Goal: Task Accomplishment & Management: Manage account settings

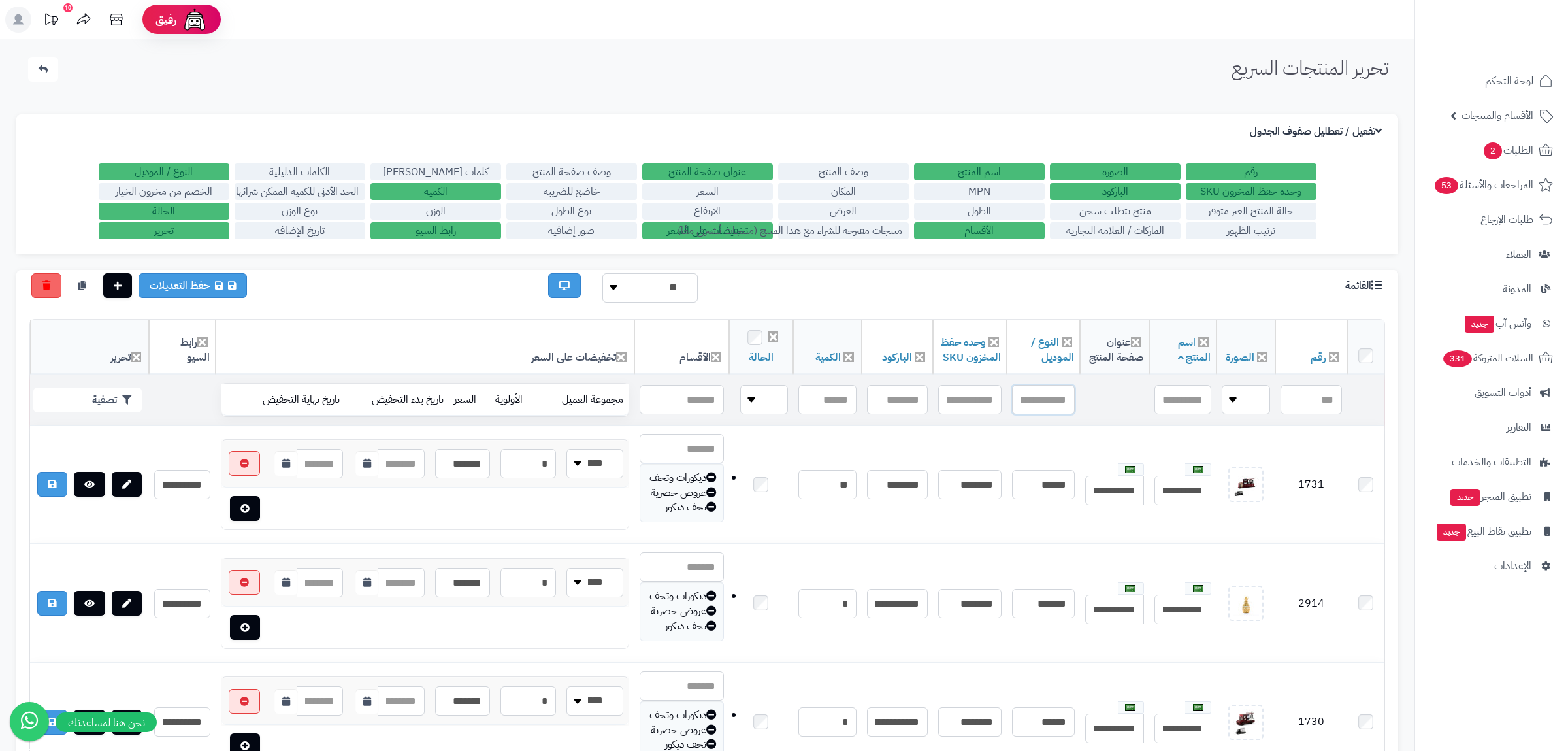
click at [1048, 408] on input "text" at bounding box center [1043, 399] width 63 height 30
paste input "**********"
type input "**********"
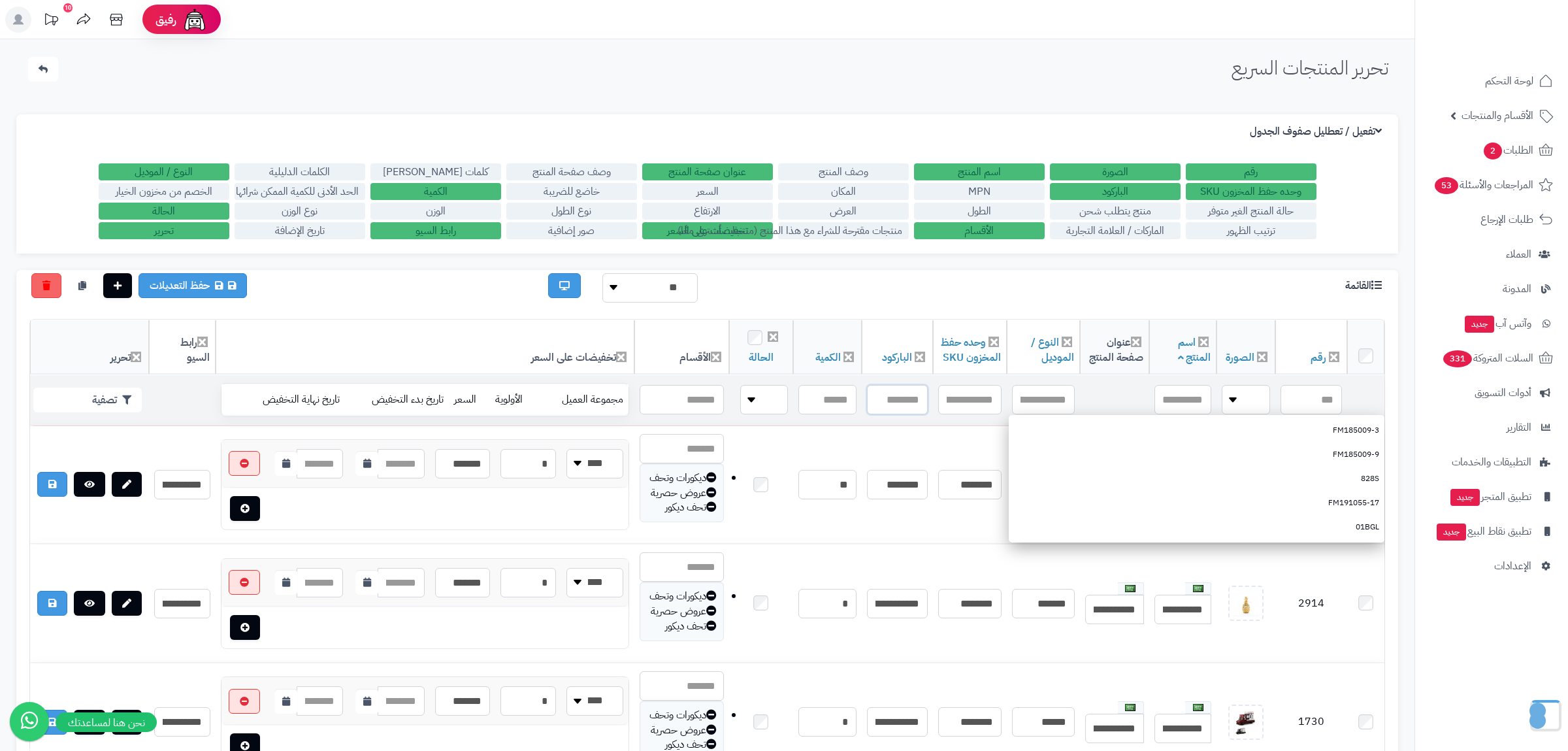
click at [884, 401] on input "text" at bounding box center [898, 399] width 61 height 30
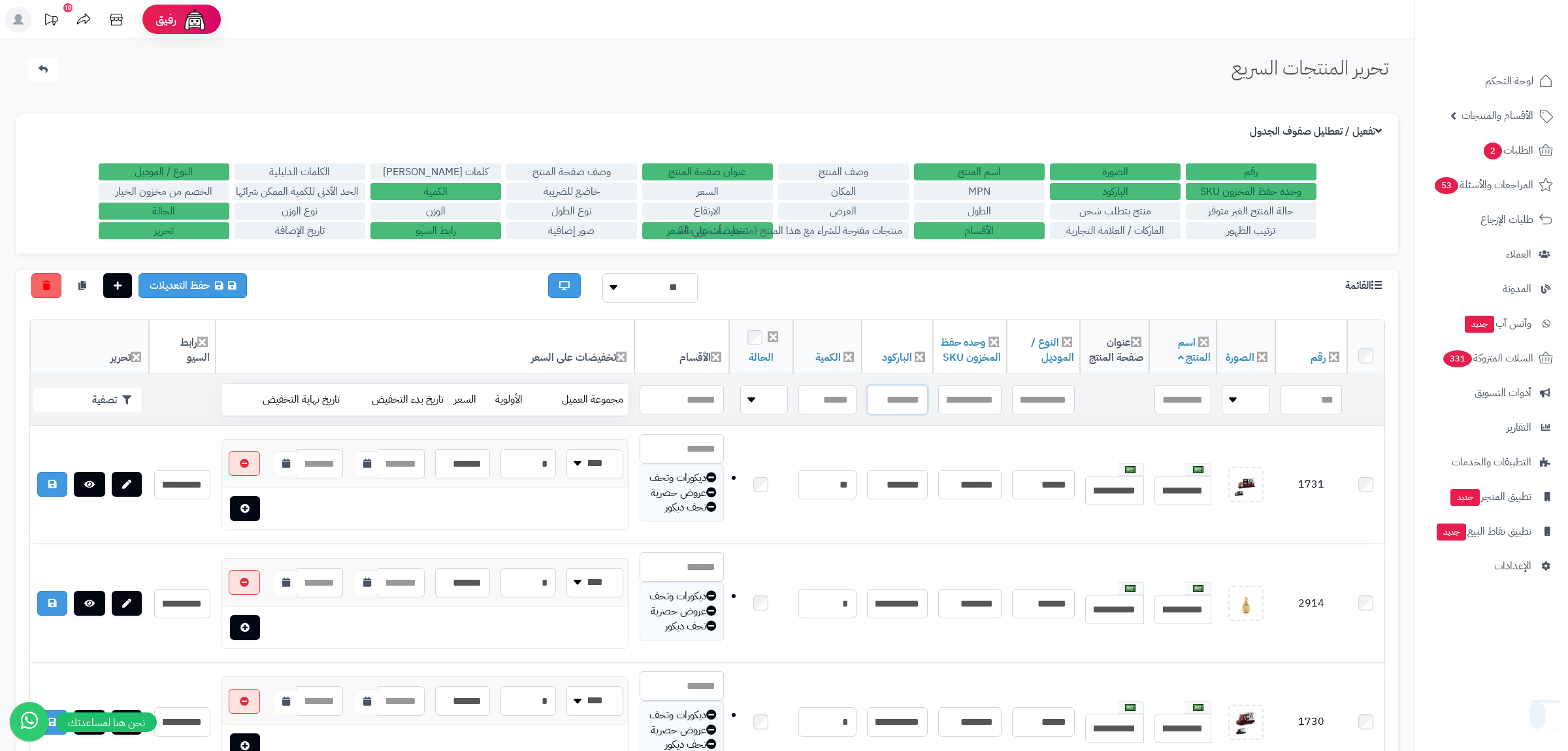
paste input "**********"
type input "**********"
click at [121, 399] on button "تصفية" at bounding box center [87, 399] width 108 height 25
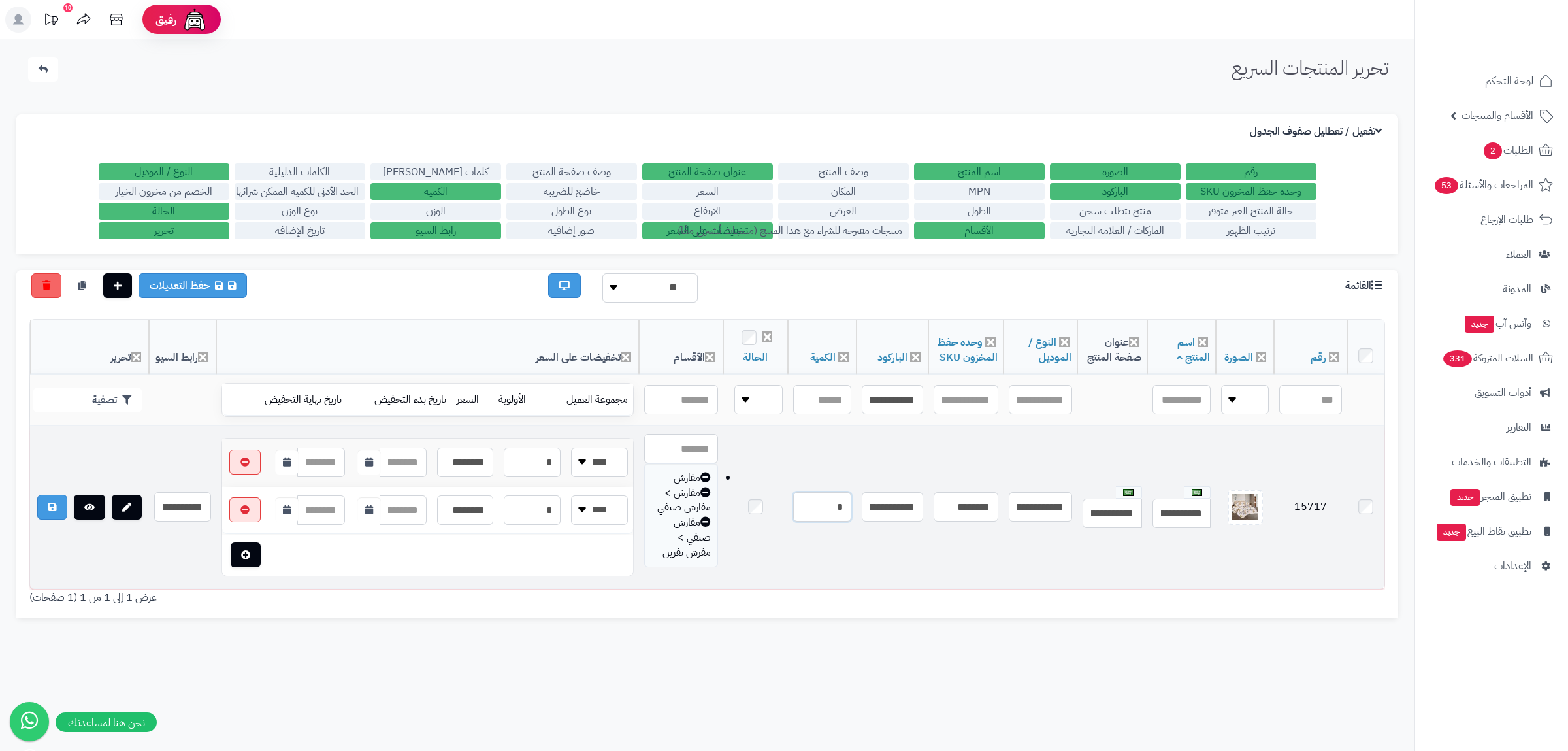
drag, startPoint x: 823, startPoint y: 512, endPoint x: 858, endPoint y: 515, distance: 35.1
click at [851, 515] on input "*" at bounding box center [822, 507] width 58 height 30
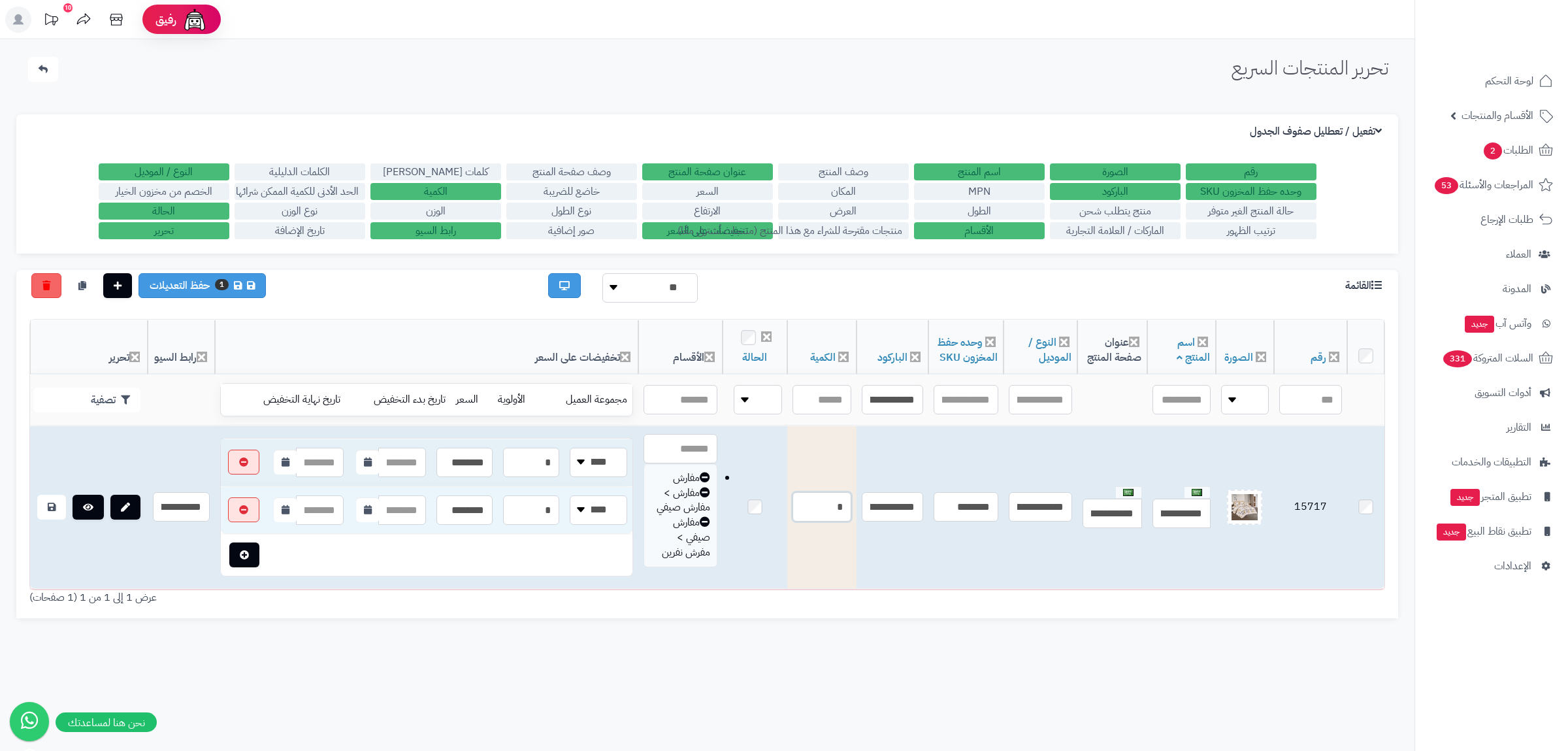
type input "*"
click at [51, 515] on link at bounding box center [52, 507] width 29 height 25
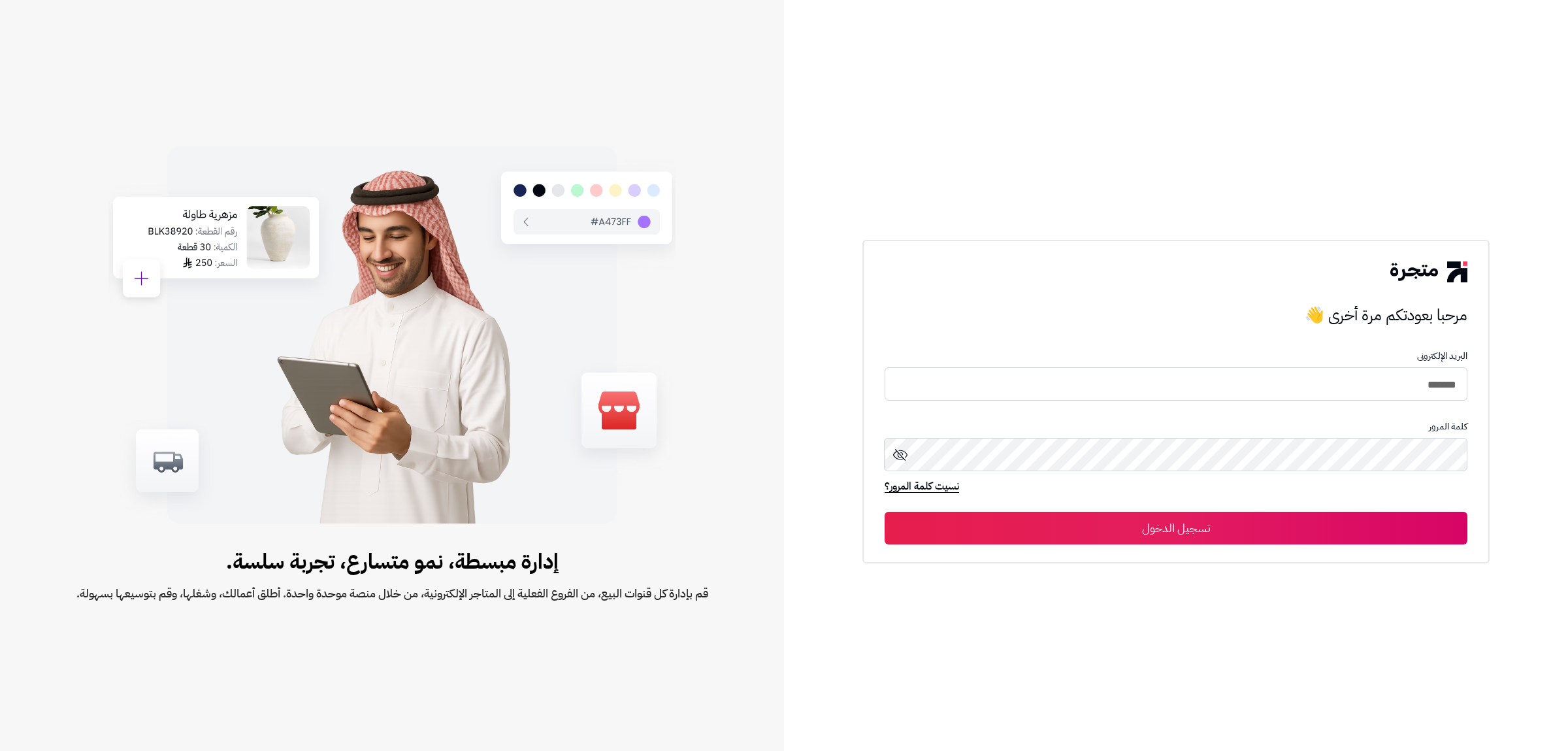
click at [1100, 526] on button "تسجيل الدخول" at bounding box center [1176, 528] width 583 height 32
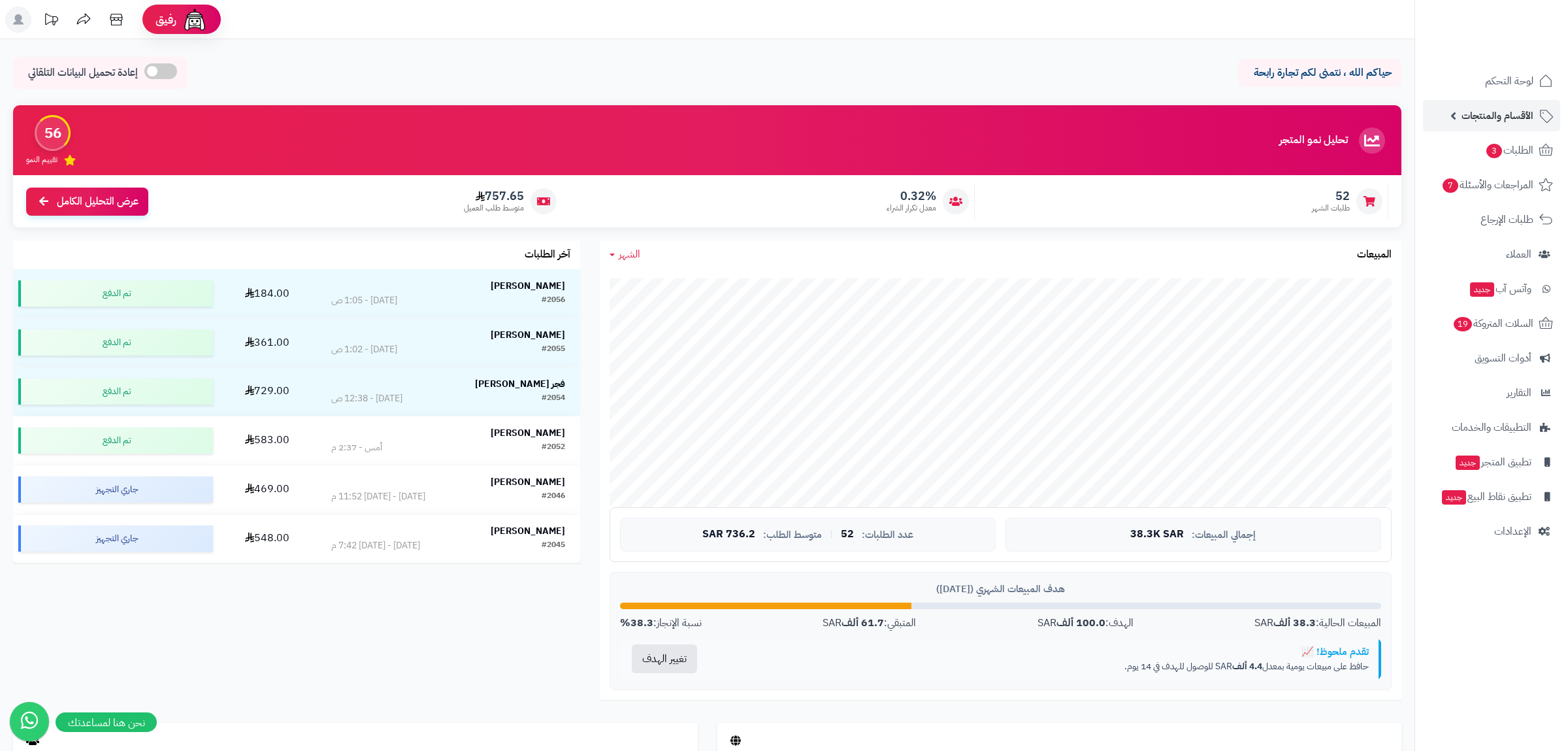
click at [1480, 111] on span "الأقسام والمنتجات" at bounding box center [1498, 115] width 72 height 18
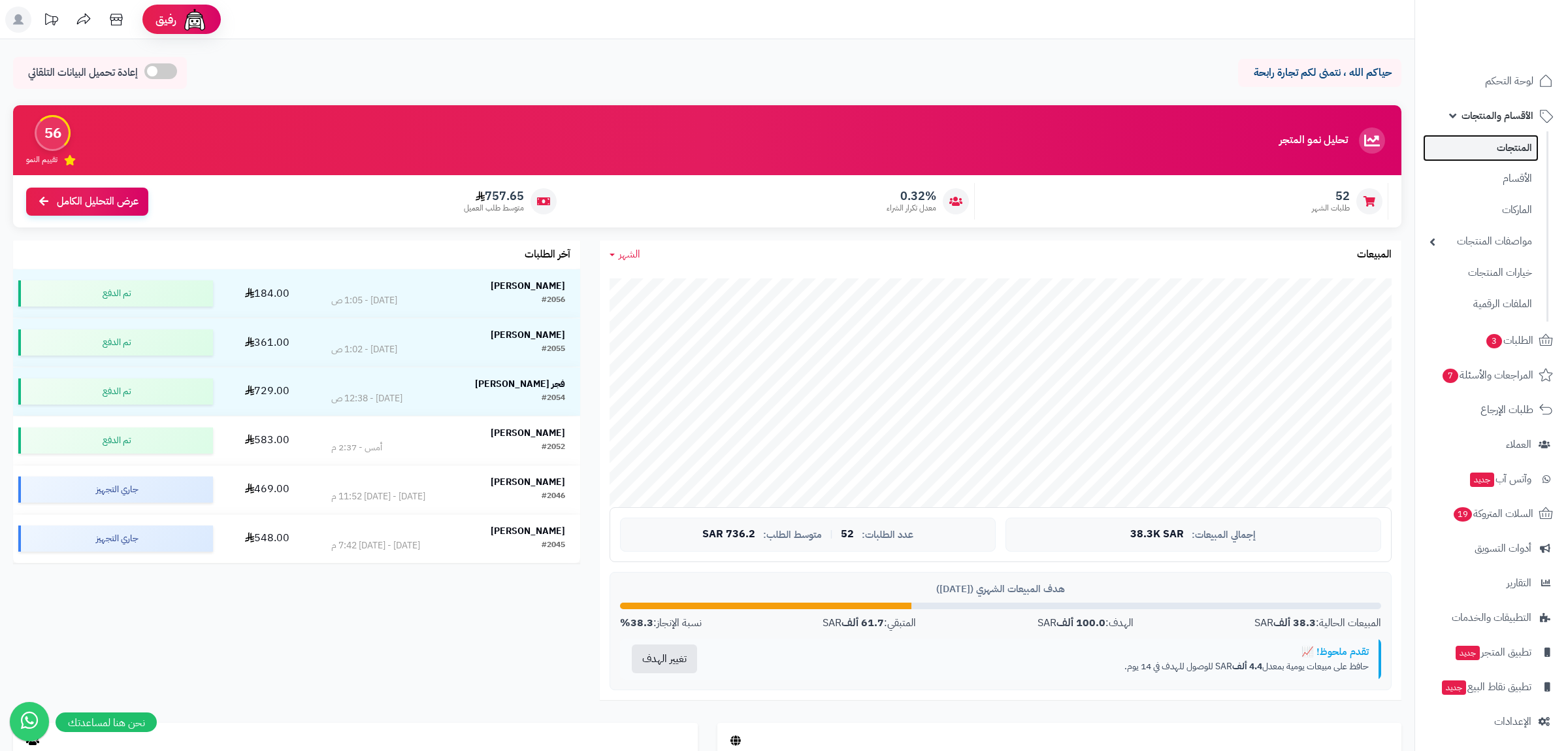
click at [1495, 152] on link "المنتجات" at bounding box center [1480, 148] width 115 height 27
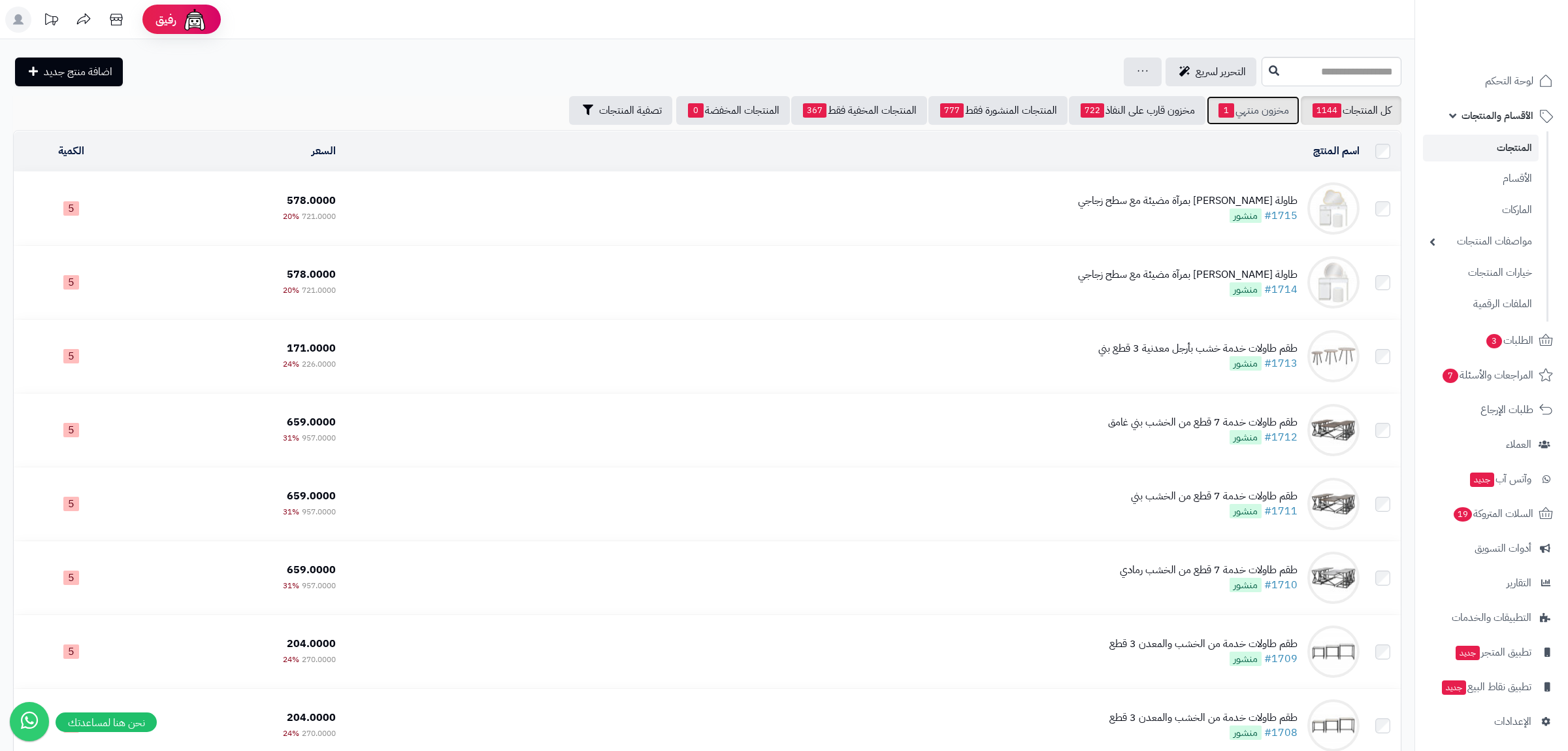
click at [1257, 111] on link "مخزون منتهي 1" at bounding box center [1253, 111] width 93 height 29
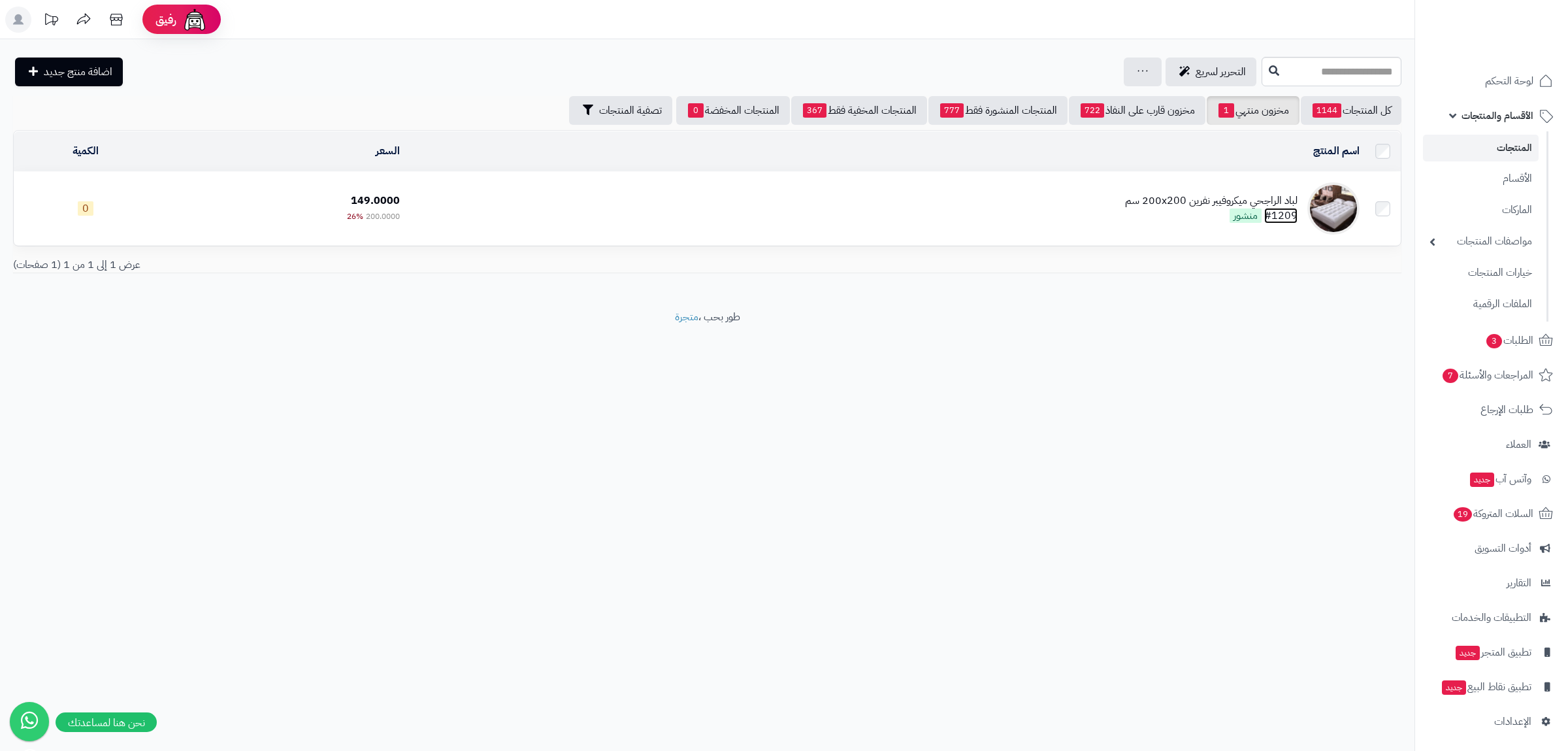
click at [1286, 214] on link "#1209" at bounding box center [1281, 216] width 33 height 16
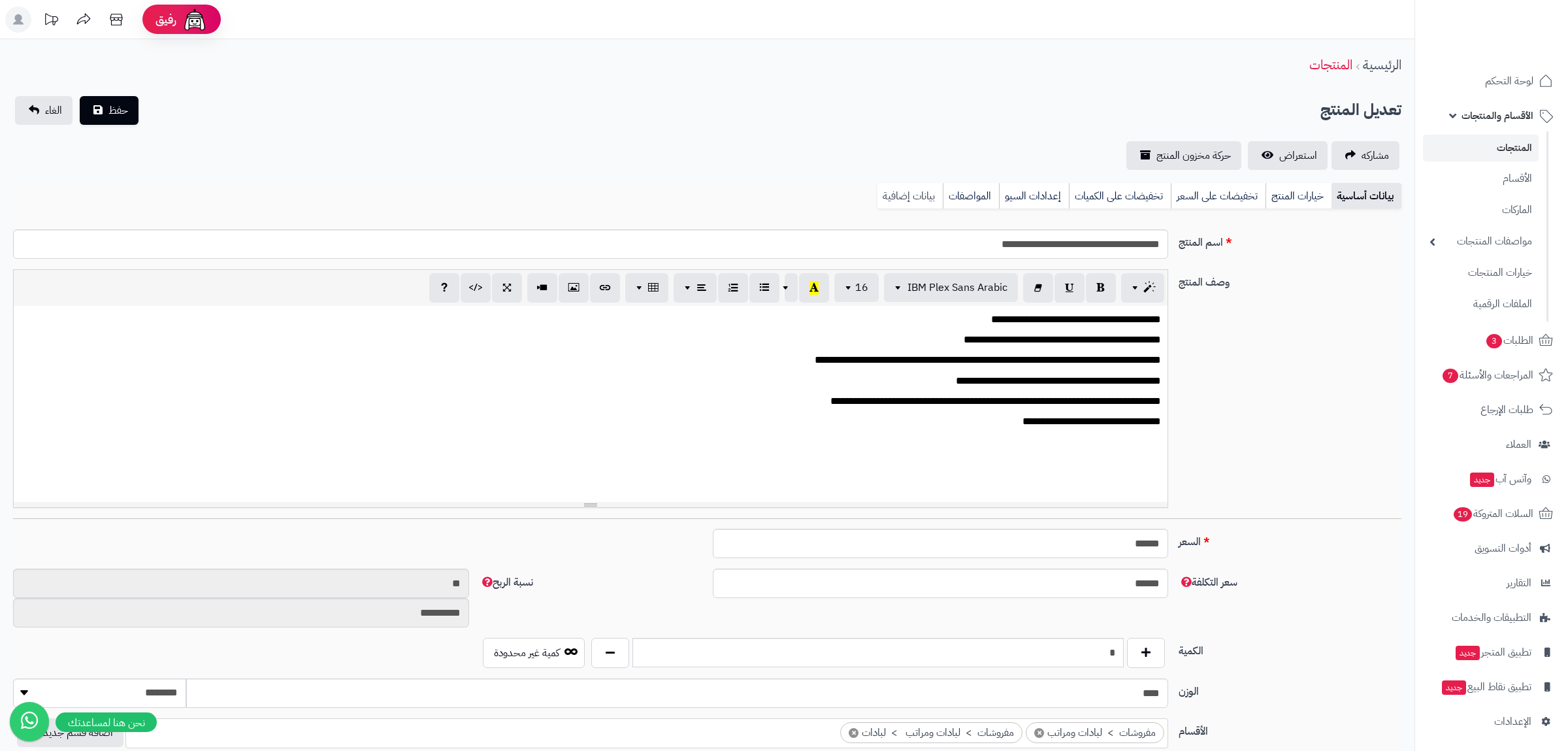
scroll to position [841, 0]
drag, startPoint x: 924, startPoint y: 189, endPoint x: 918, endPoint y: 221, distance: 32.6
click at [924, 191] on link "بيانات إضافية" at bounding box center [910, 196] width 66 height 26
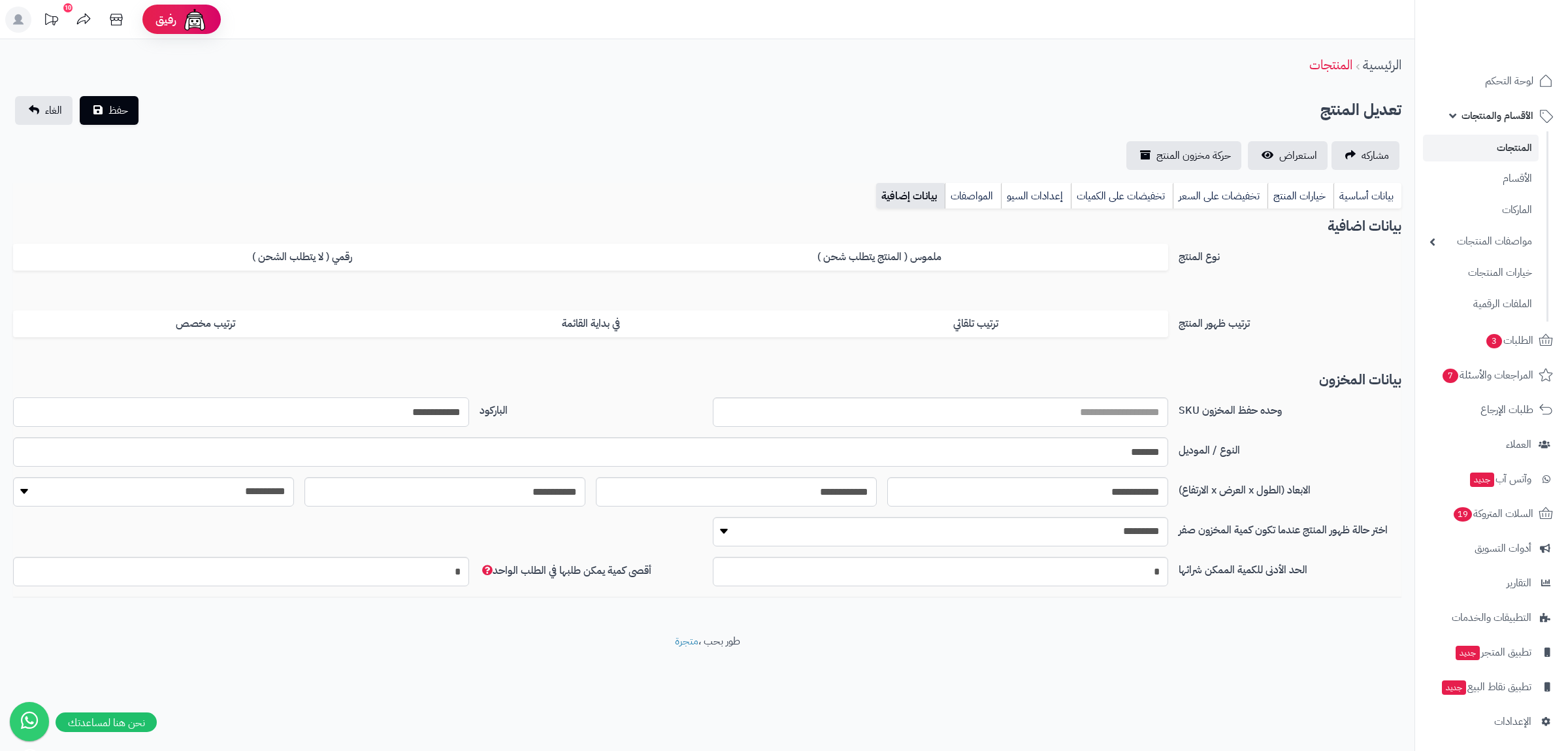
click at [425, 399] on input "**********" at bounding box center [241, 412] width 456 height 30
click at [422, 408] on input "**********" at bounding box center [241, 412] width 456 height 30
click at [1371, 189] on link "بيانات أساسية" at bounding box center [1367, 196] width 68 height 26
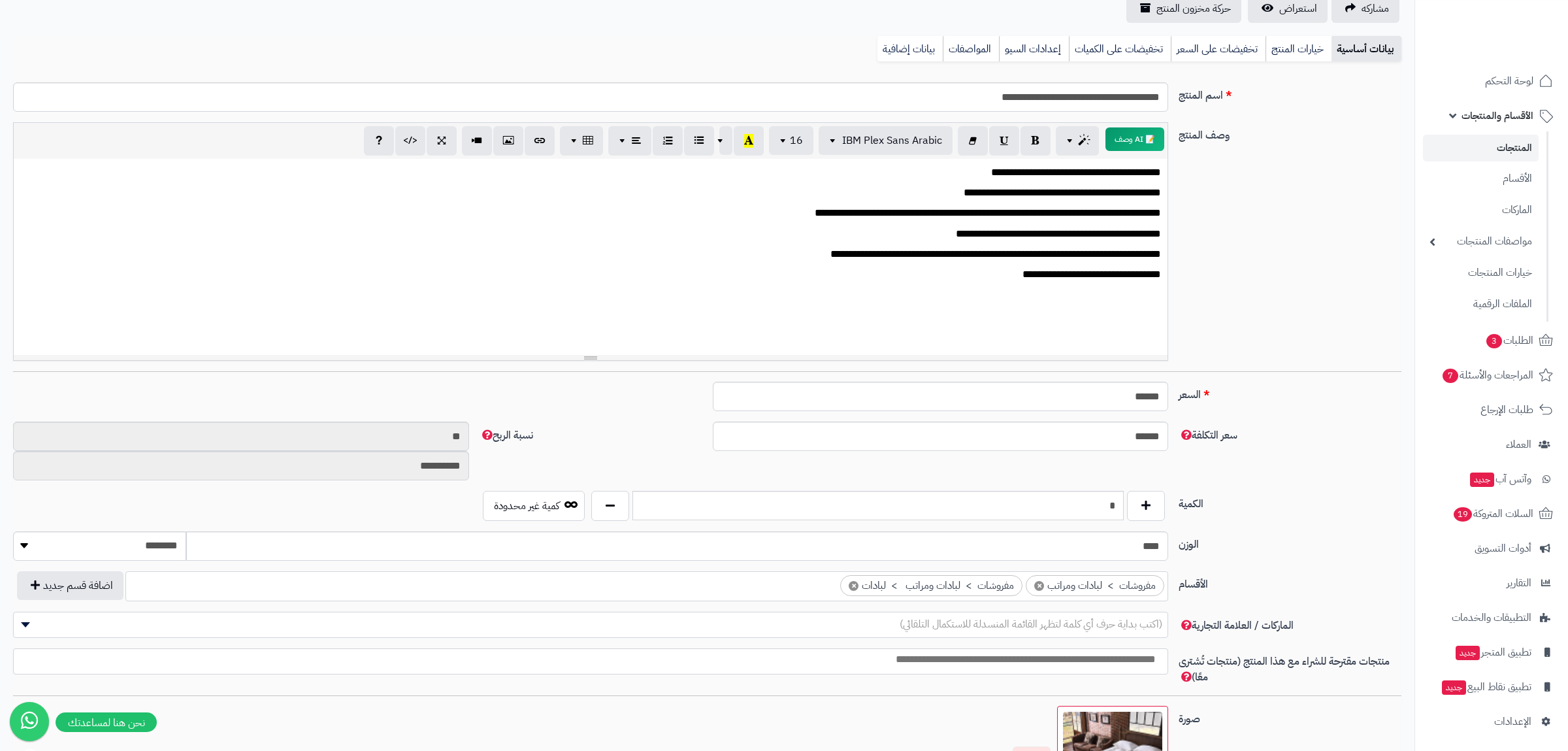
scroll to position [249, 0]
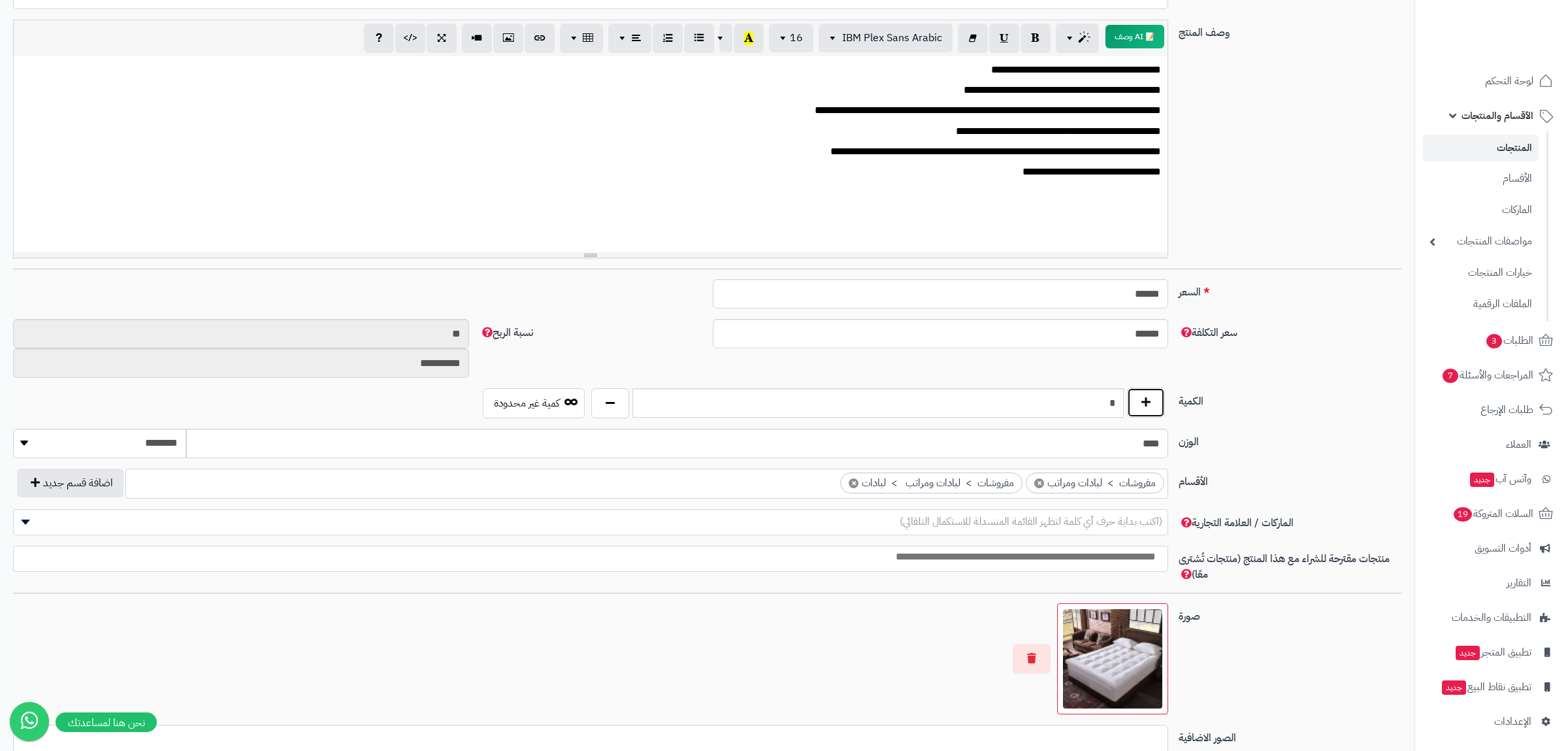
click at [1144, 399] on button "button" at bounding box center [1145, 403] width 38 height 30
type input "*"
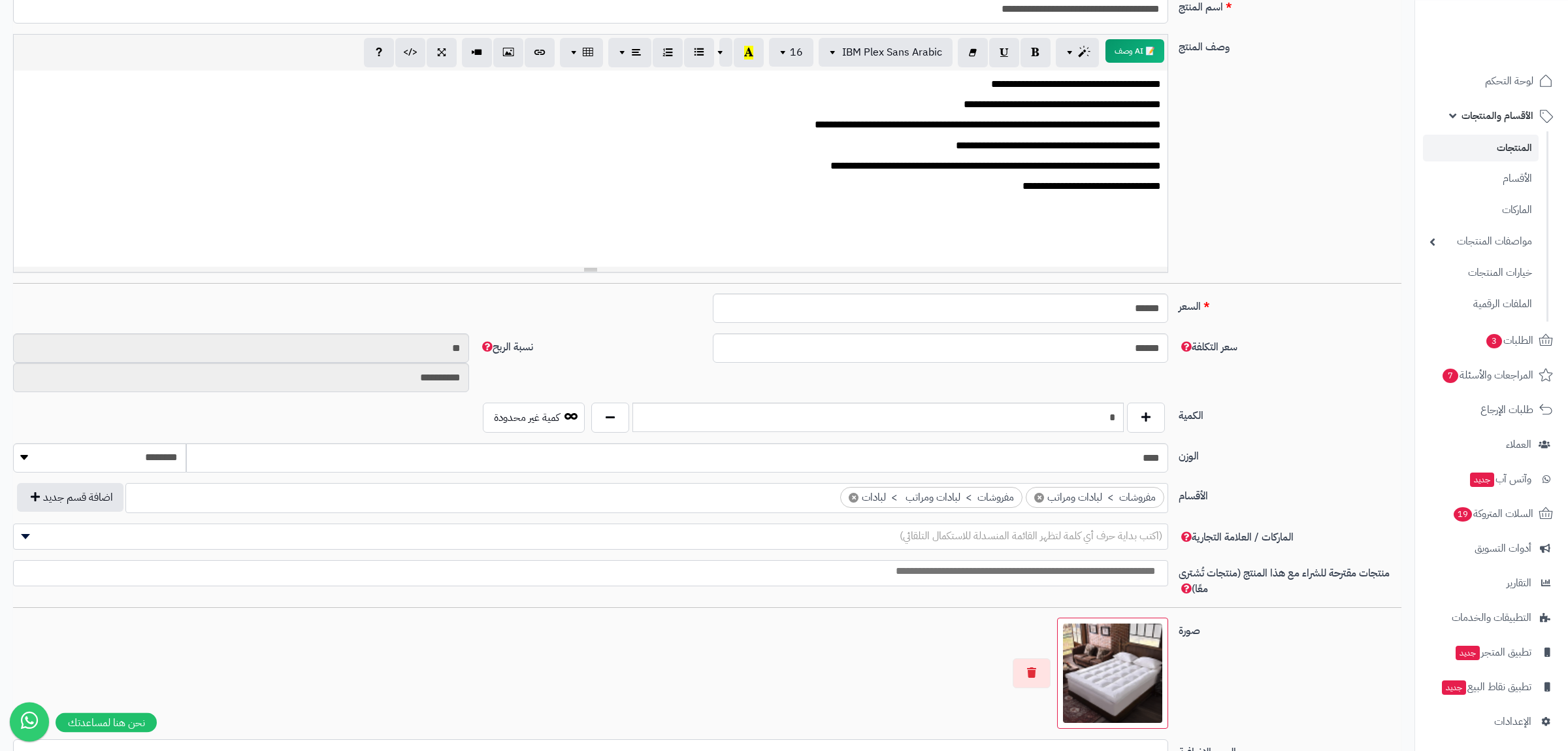
scroll to position [0, 0]
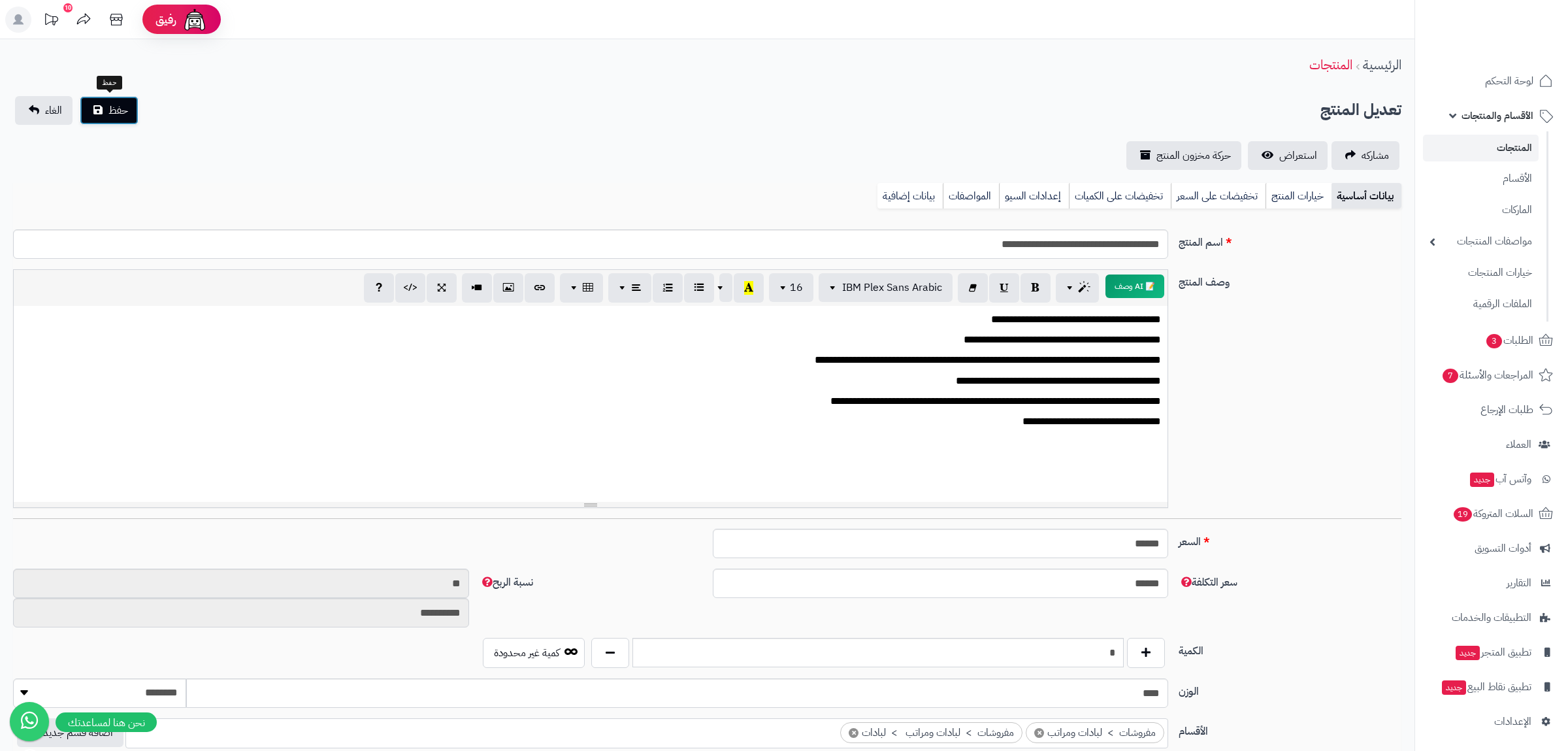
drag, startPoint x: 119, startPoint y: 104, endPoint x: 187, endPoint y: 80, distance: 72.1
click at [120, 104] on span "حفظ" at bounding box center [118, 111] width 19 height 16
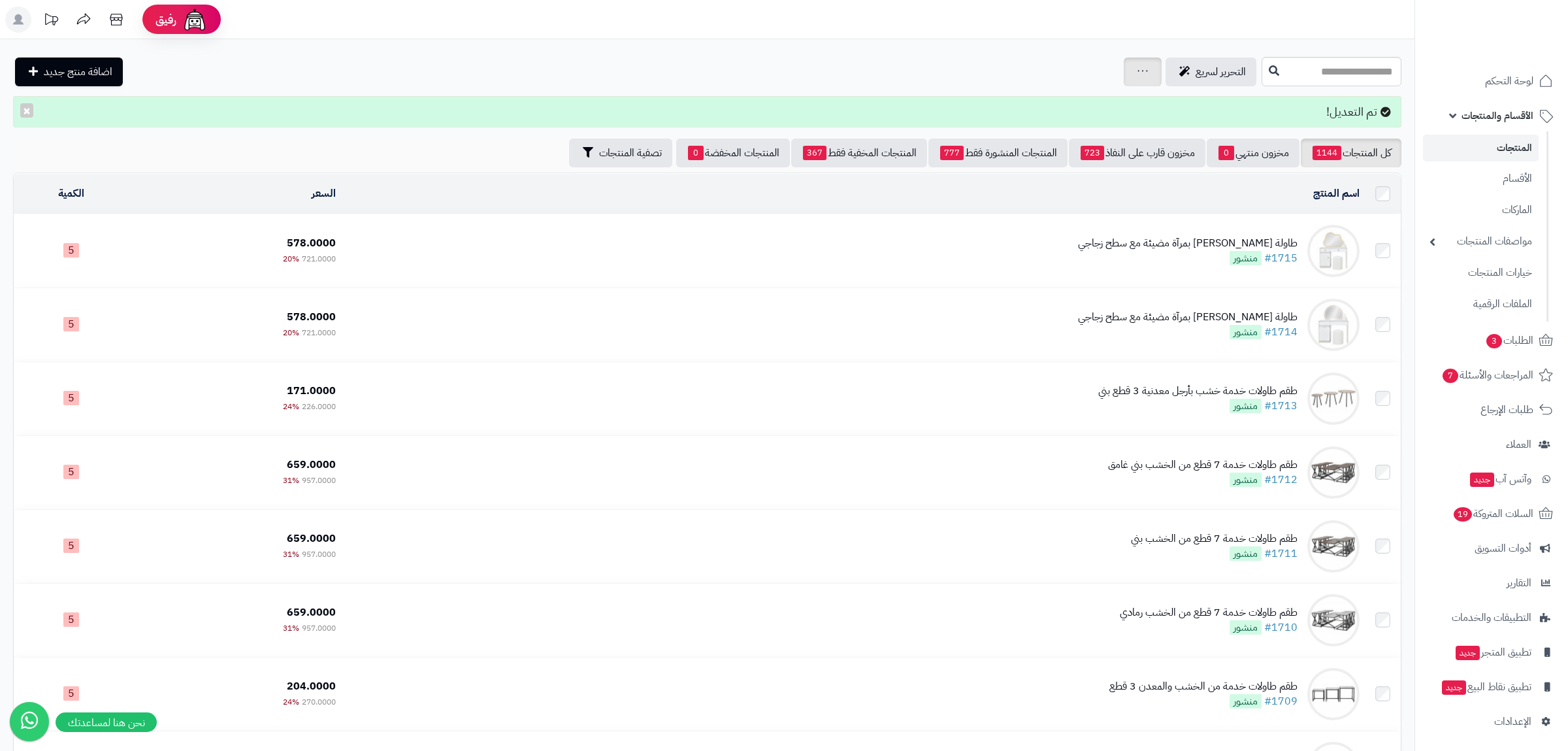
click at [1138, 69] on icon at bounding box center [1143, 71] width 10 height 8
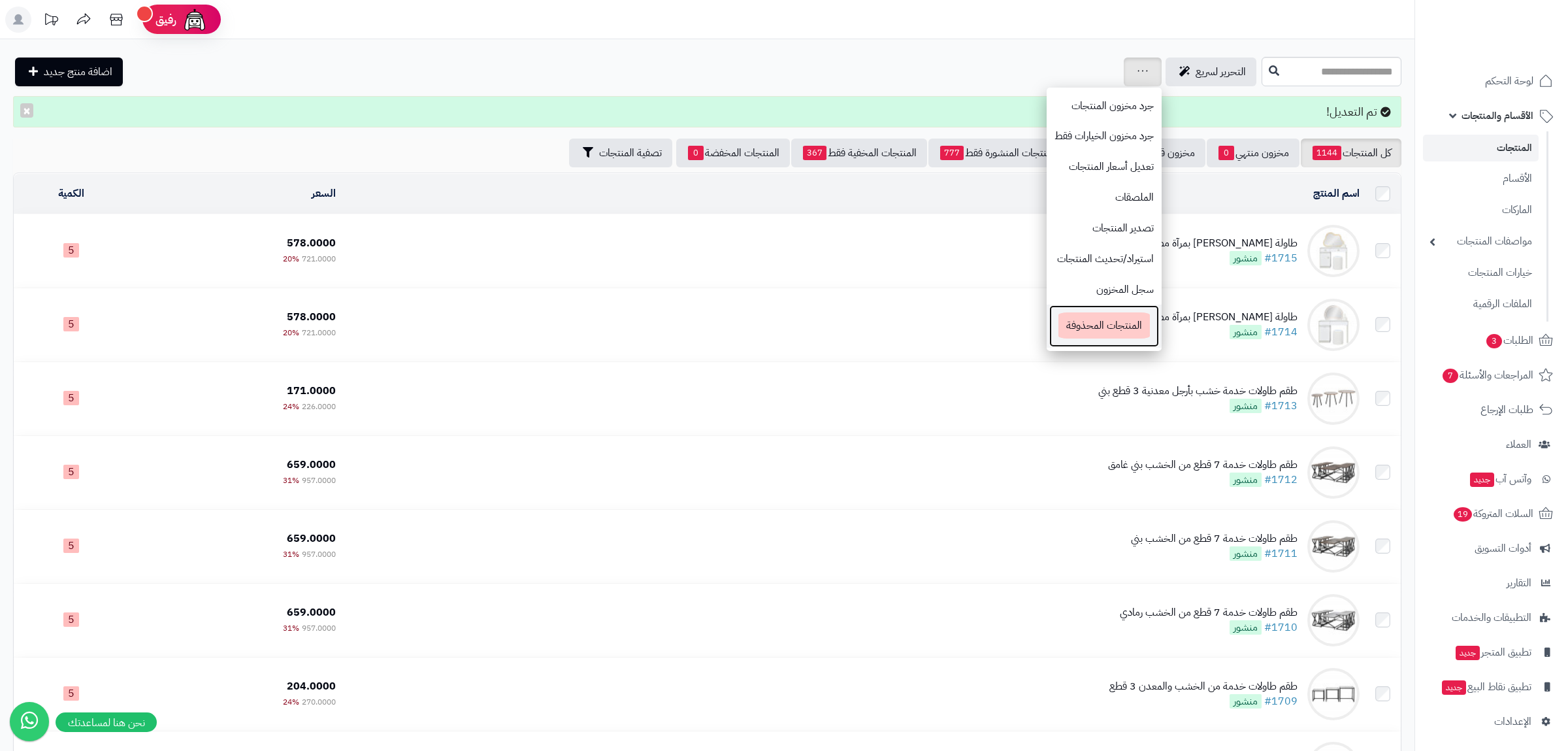
click at [1067, 325] on span "المنتجات المحذوفة" at bounding box center [1104, 325] width 91 height 26
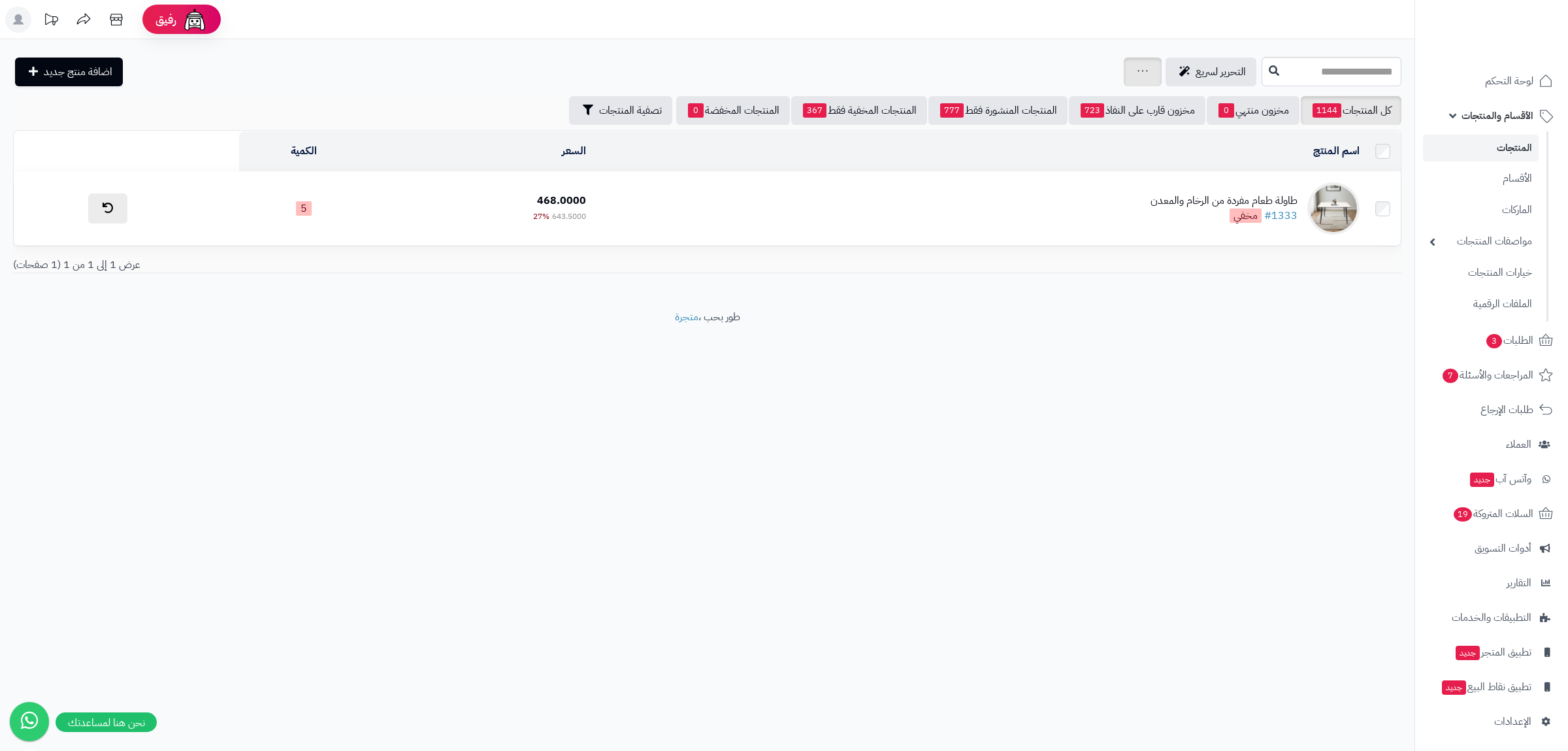
click at [1138, 68] on icon at bounding box center [1143, 71] width 10 height 8
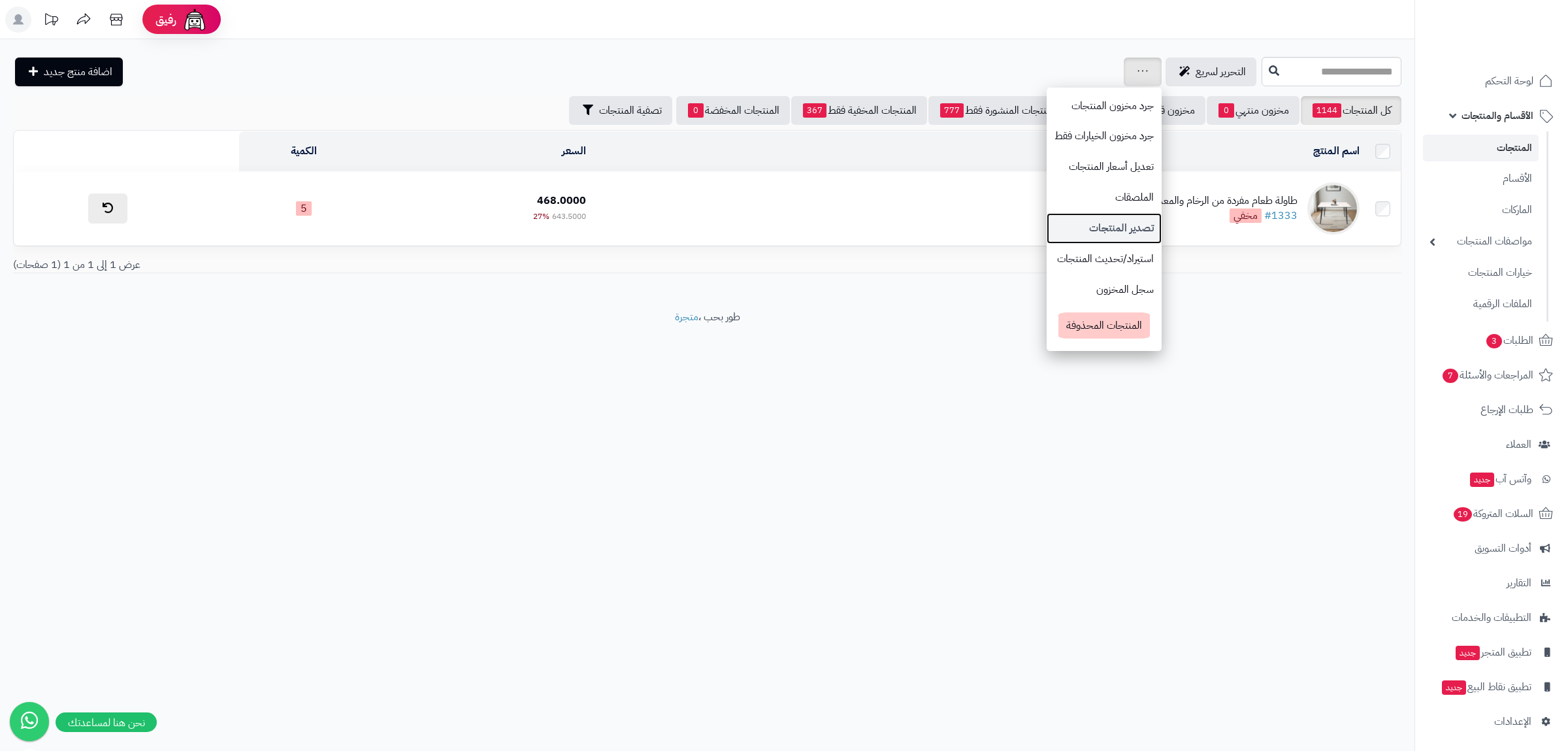
click at [1095, 238] on link "تصدير المنتجات" at bounding box center [1104, 228] width 115 height 30
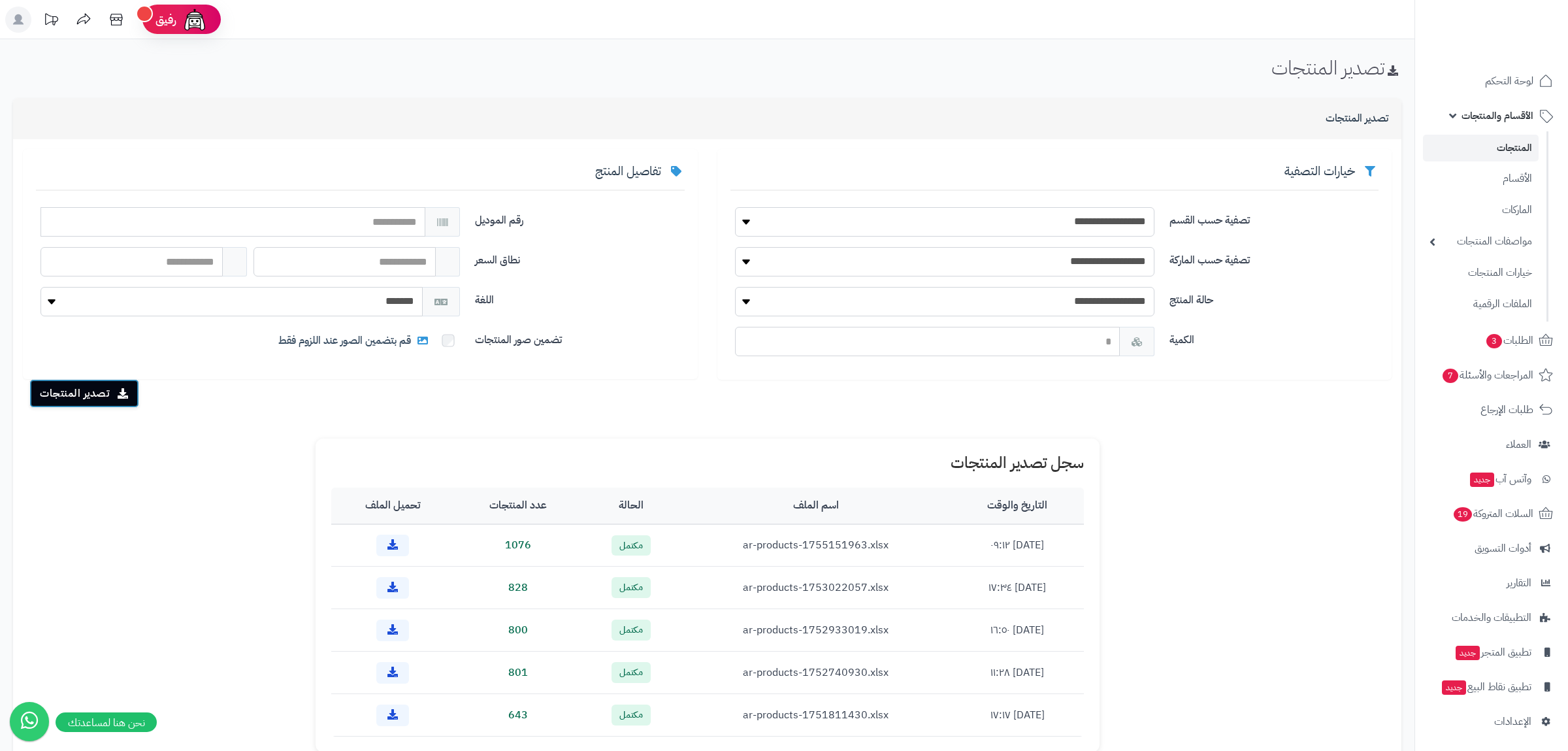
click at [80, 392] on button "تصدير المنتجات" at bounding box center [84, 394] width 110 height 29
click at [393, 546] on icon at bounding box center [392, 544] width 10 height 10
click at [1208, 12] on header "رفيق ! الطلبات معالجة مكتمل إرجاع المنتجات العملاء المتواجدون الان 1358 عملاء م…" at bounding box center [784, 19] width 1568 height 39
